Goal: Task Accomplishment & Management: Use online tool/utility

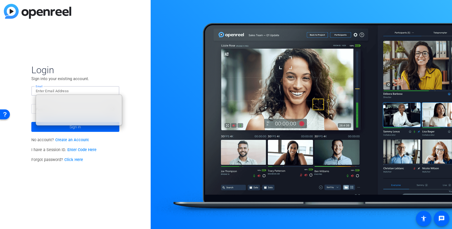
click at [47, 92] on input "Email" at bounding box center [75, 91] width 79 height 7
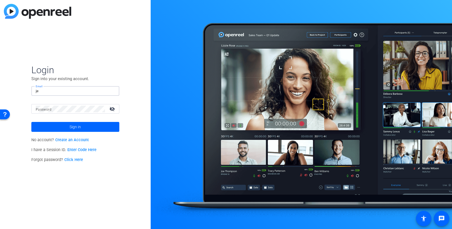
type input "j"
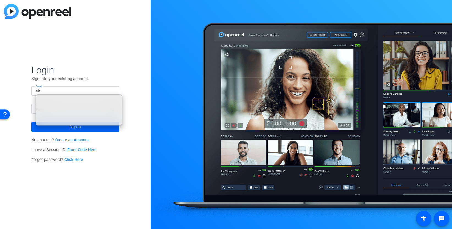
type input "tilt"
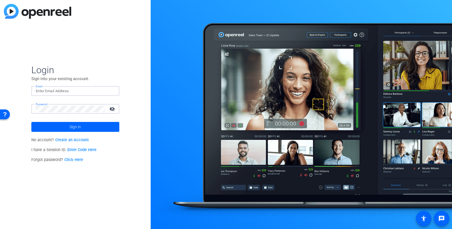
type input "[EMAIL_ADDRESS][DOMAIN_NAME]"
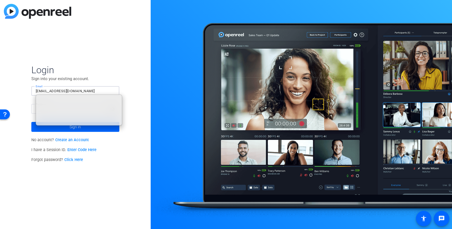
drag, startPoint x: 133, startPoint y: 149, endPoint x: 96, endPoint y: 135, distance: 39.9
click at [133, 149] on div "Login Sign into your existing account. Email [EMAIL_ADDRESS][DOMAIN_NAME] Passw…" at bounding box center [75, 114] width 151 height 229
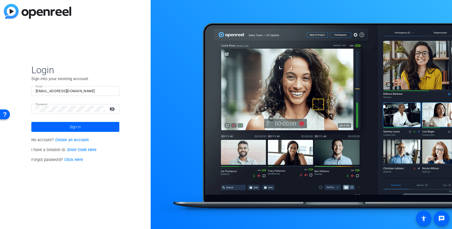
click at [68, 125] on span at bounding box center [75, 126] width 88 height 13
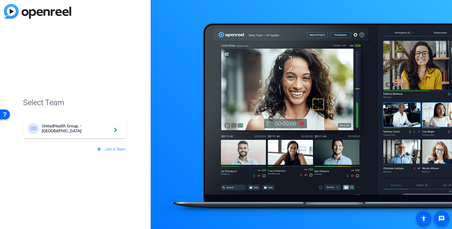
click at [74, 124] on div "US UnitedHealth Group. - Tilt Studios navigate_next" at bounding box center [75, 128] width 94 height 11
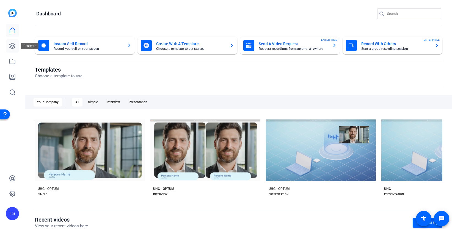
click at [12, 47] on icon at bounding box center [12, 46] width 7 height 7
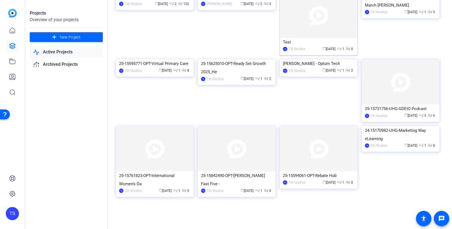
scroll to position [686, 0]
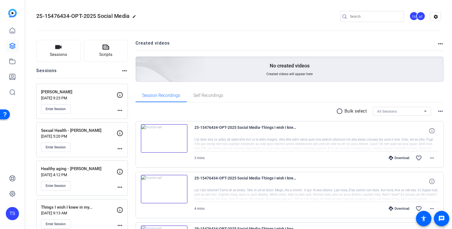
click at [102, 146] on div "Enter Session" at bounding box center [79, 146] width 76 height 9
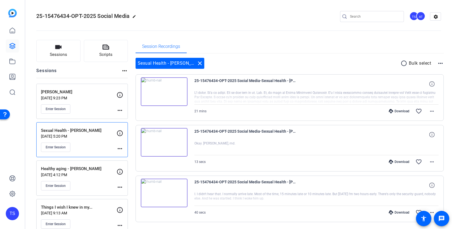
click at [242, 108] on div "21 mins Download favorite_border more_horiz" at bounding box center [316, 110] width 244 height 13
click at [208, 86] on span "25-15476434-OPT-2025 Social Media-Sexual Health - [PERSON_NAME]-[PERSON_NAME]-2…" at bounding box center [245, 83] width 102 height 13
click at [182, 92] on img at bounding box center [164, 91] width 47 height 29
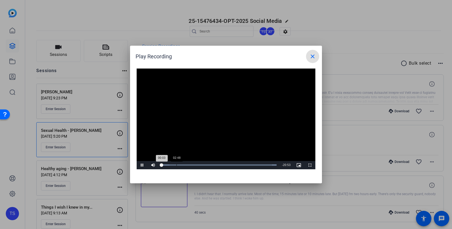
click at [179, 164] on div "Loaded : 100.00% 02:48 00:03" at bounding box center [218, 164] width 115 height 1
click at [310, 165] on span "Video Player" at bounding box center [309, 165] width 11 height 0
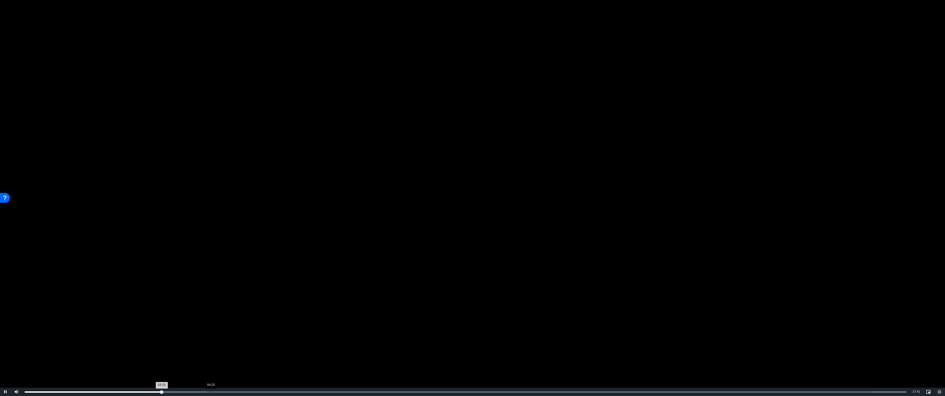
click at [211, 228] on div "Loaded : 100.00% 04:25 03:15" at bounding box center [465, 391] width 881 height 1
click at [103, 228] on div "Loaded : 100.00% 01:51 04:31" at bounding box center [465, 391] width 881 height 1
click at [112, 228] on div "Loaded : 100.00% 02:06 01:52" at bounding box center [465, 391] width 887 height 8
click at [119, 228] on div "Loaded : 100.00% 02:08 02:05" at bounding box center [465, 391] width 887 height 8
click at [90, 228] on div "Loaded : 100.00% 01:31 02:15" at bounding box center [465, 391] width 881 height 1
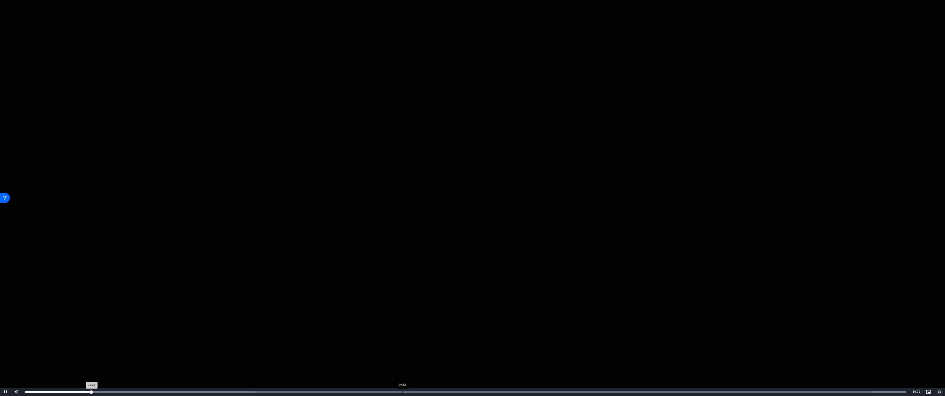
click at [402, 228] on div "Loaded : 100.00% 08:58 01:35" at bounding box center [465, 391] width 887 height 8
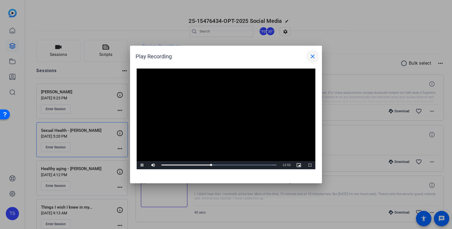
click at [310, 56] on mat-icon "close" at bounding box center [312, 56] width 7 height 7
